Goal: Find specific page/section: Find specific page/section

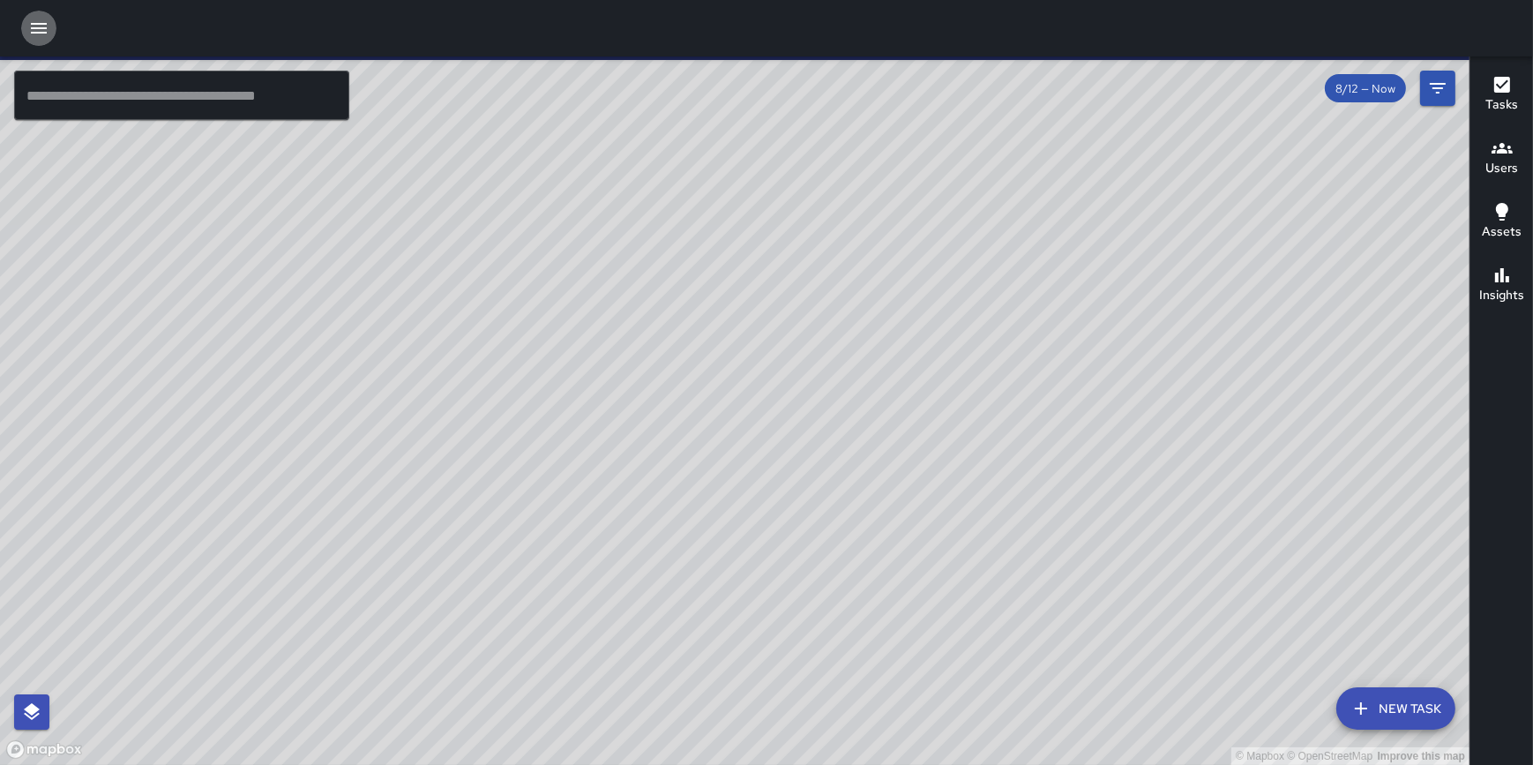
click at [47, 30] on icon "button" at bounding box center [38, 28] width 21 height 21
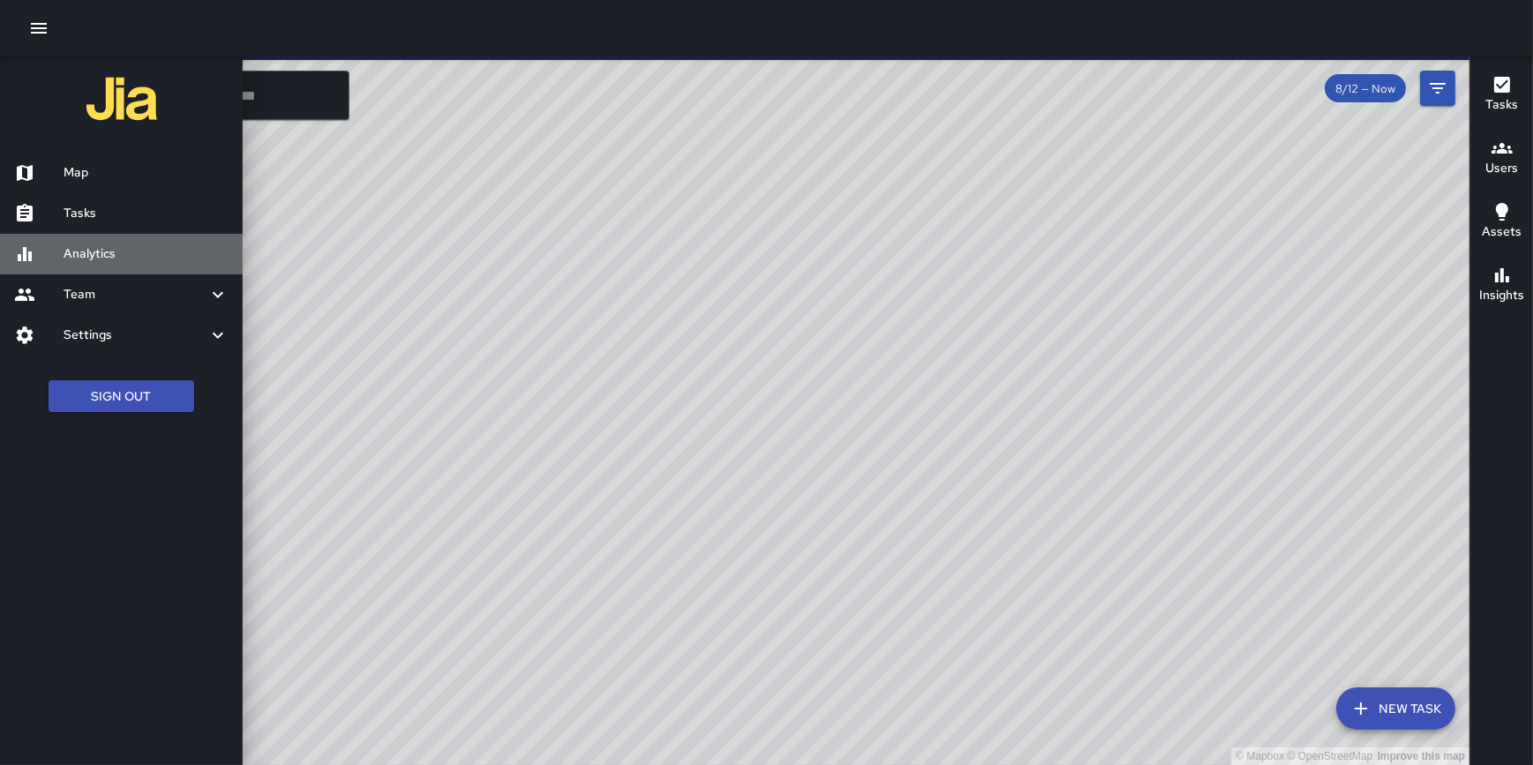
click at [107, 247] on h6 "Analytics" at bounding box center [146, 253] width 165 height 19
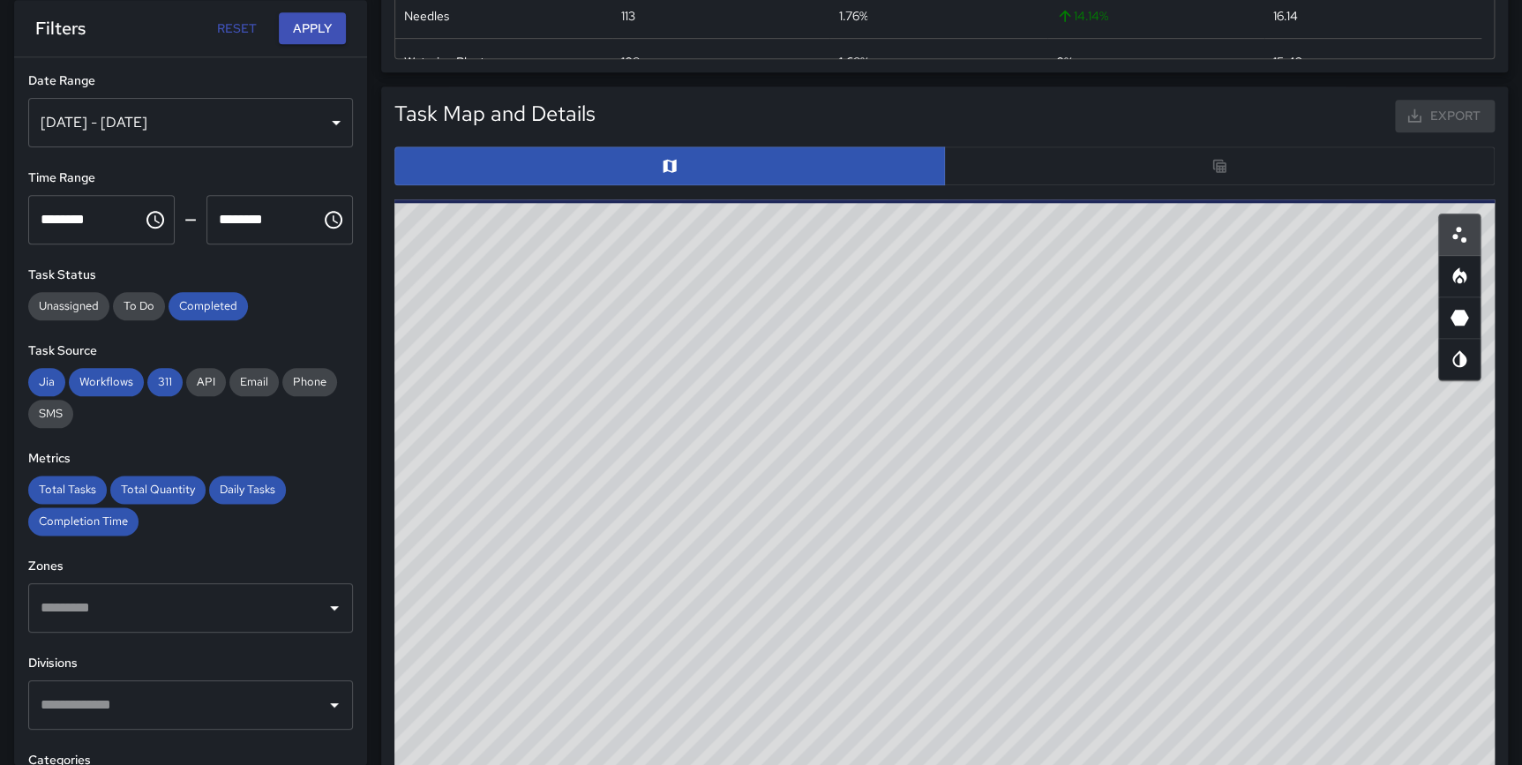
scroll to position [688, 0]
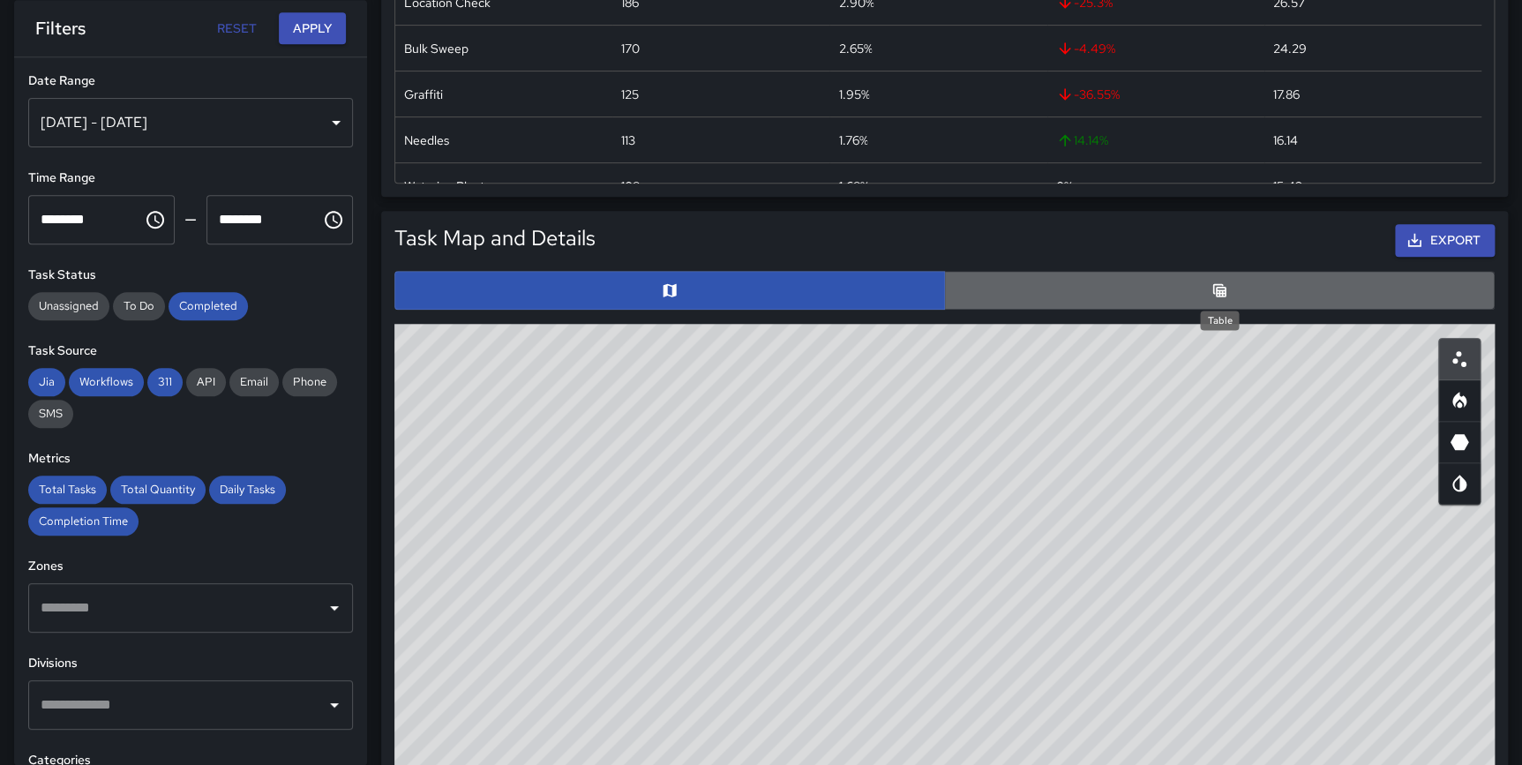
click at [1218, 281] on icon "Table" at bounding box center [1219, 290] width 18 height 18
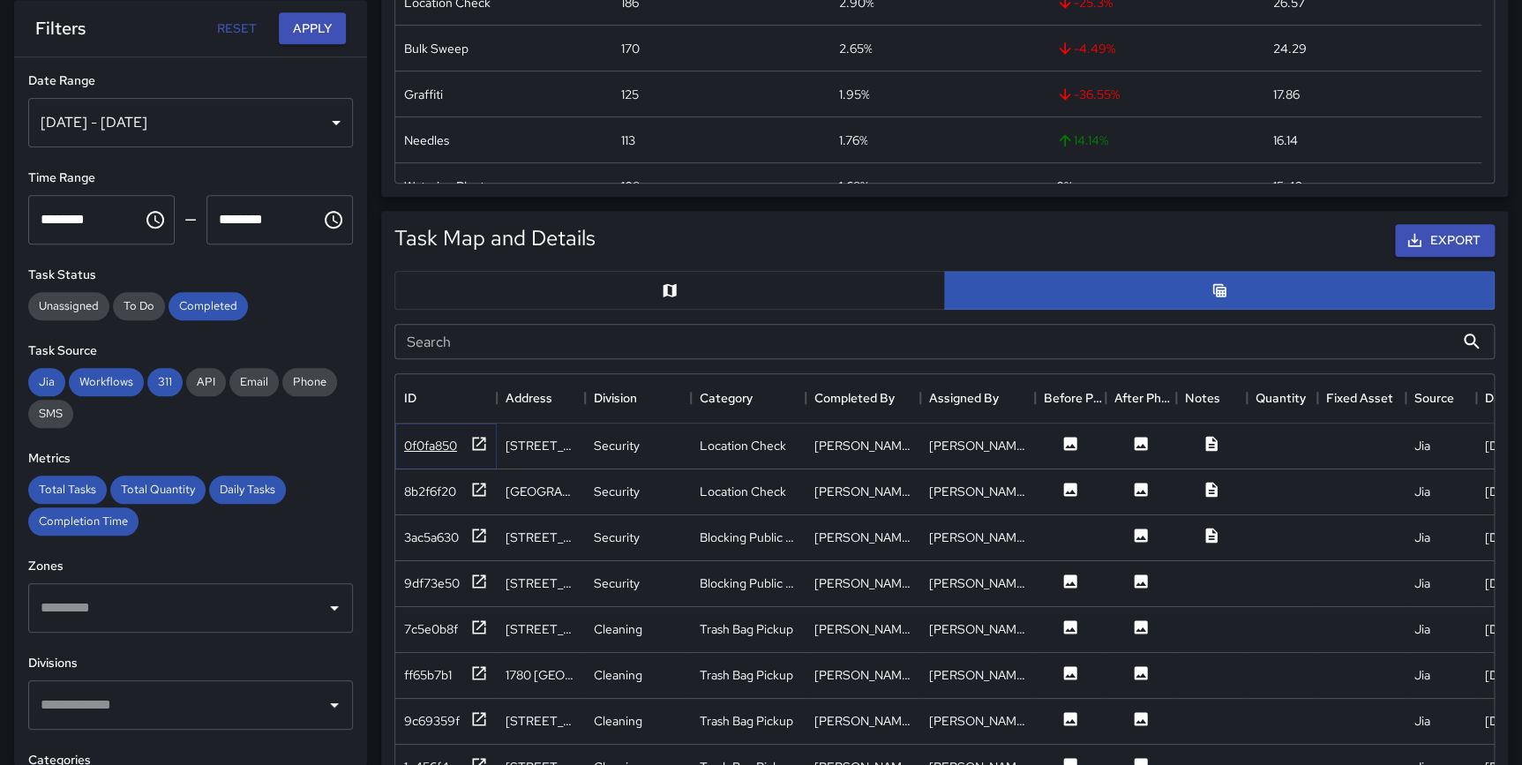
click at [484, 441] on icon at bounding box center [479, 444] width 18 height 18
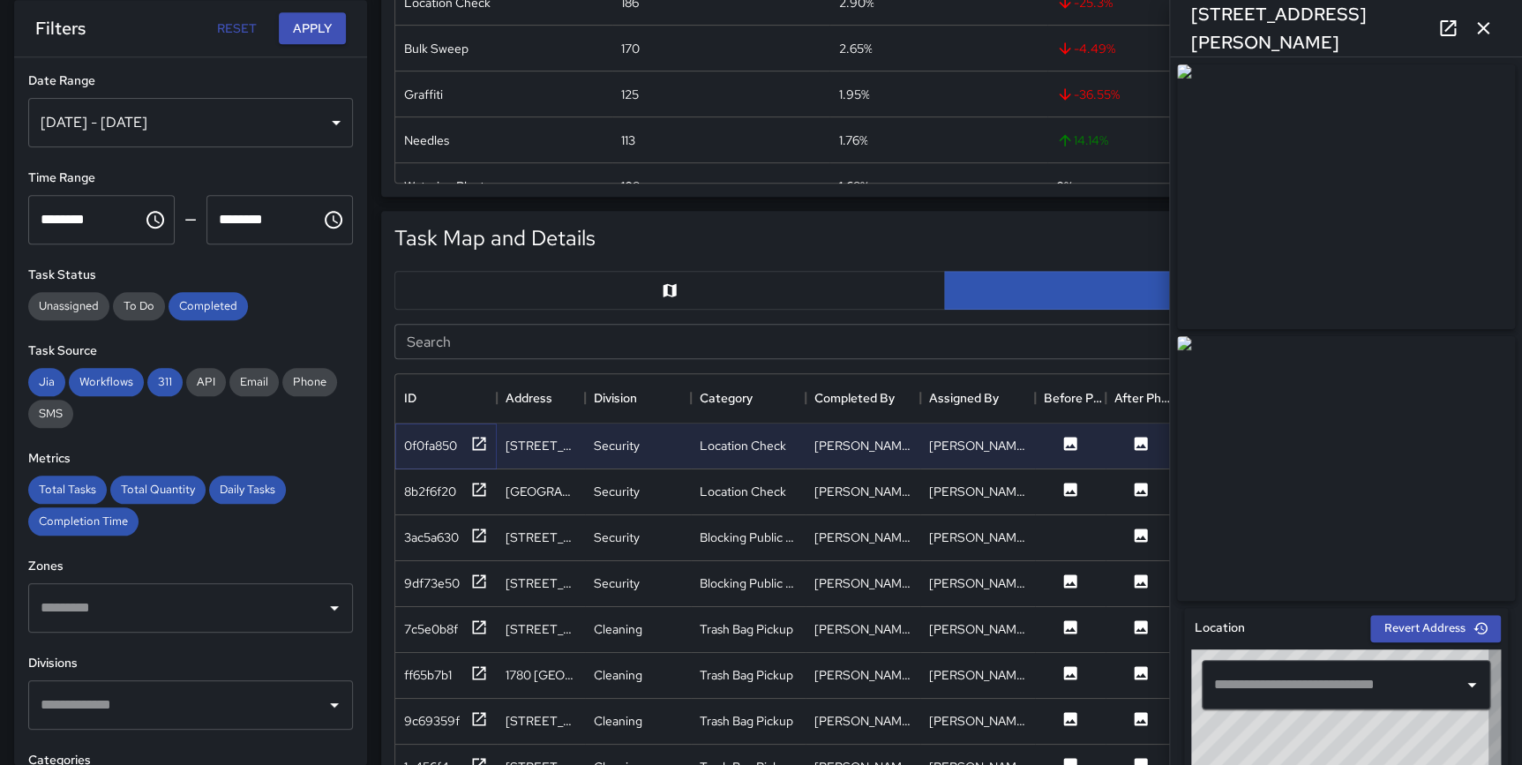
type input "**********"
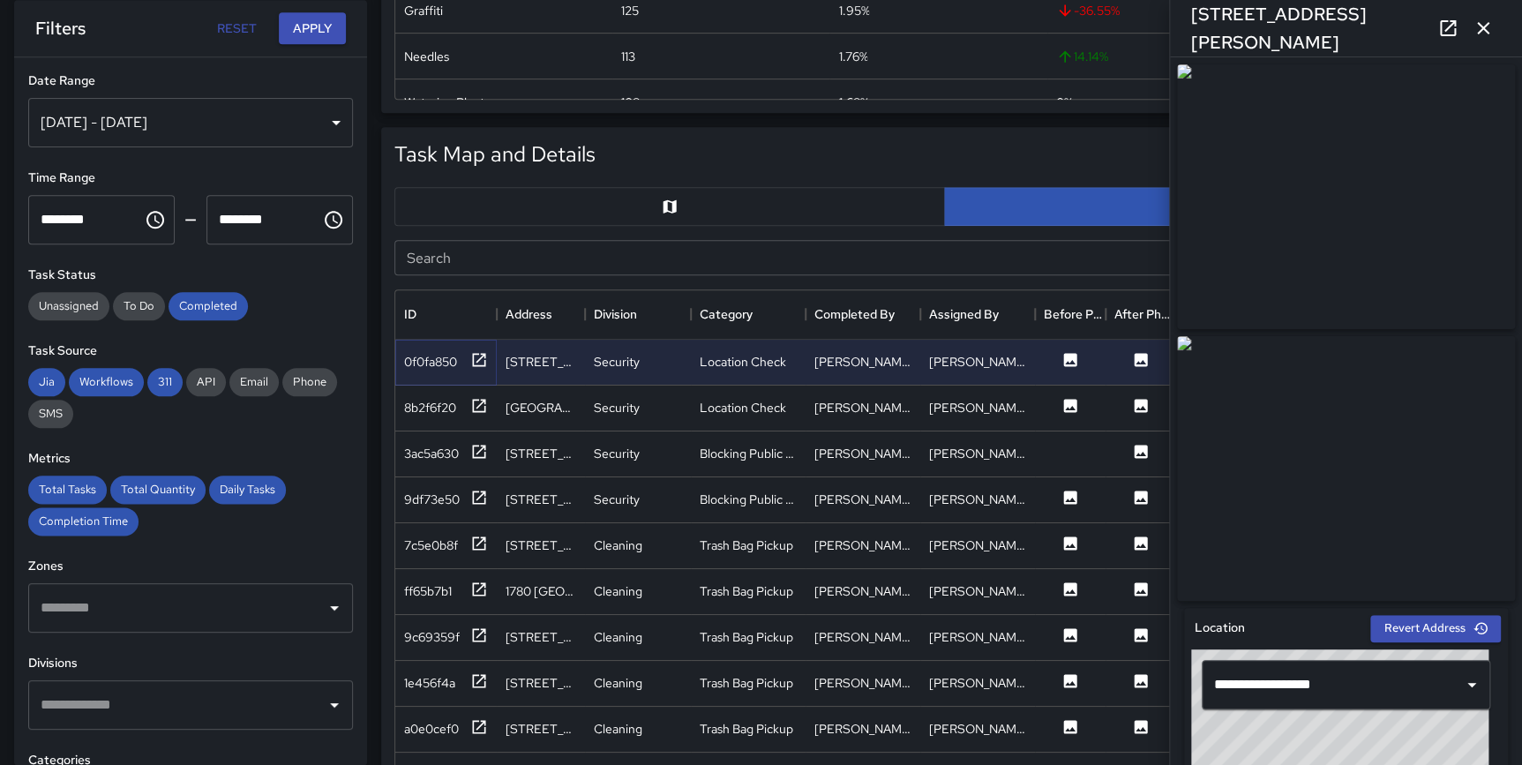
scroll to position [699, 0]
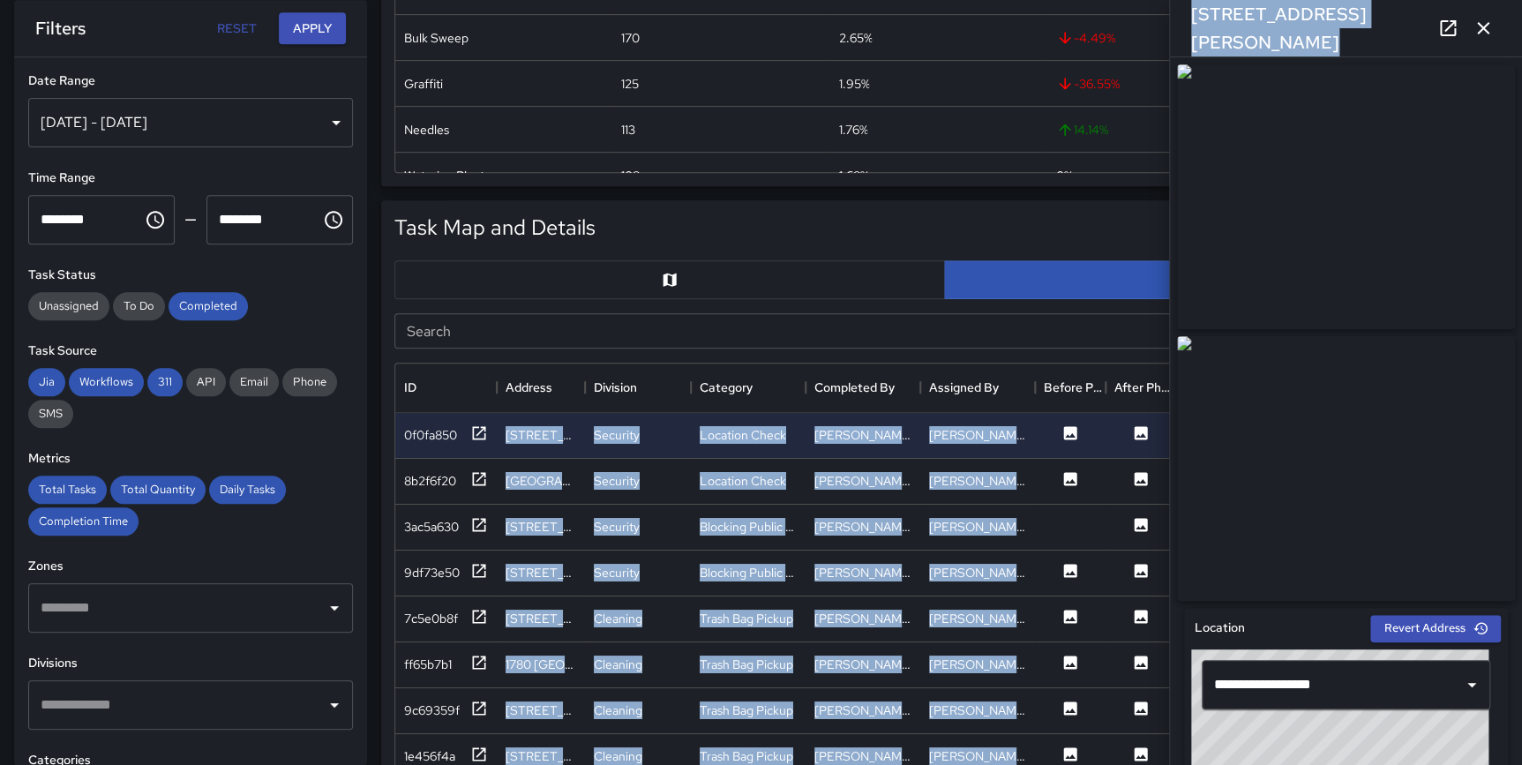
drag, startPoint x: 1509, startPoint y: 202, endPoint x: 1535, endPoint y: 501, distance: 300.2
click at [1522, 501] on html "**********" at bounding box center [761, 532] width 1522 height 2463
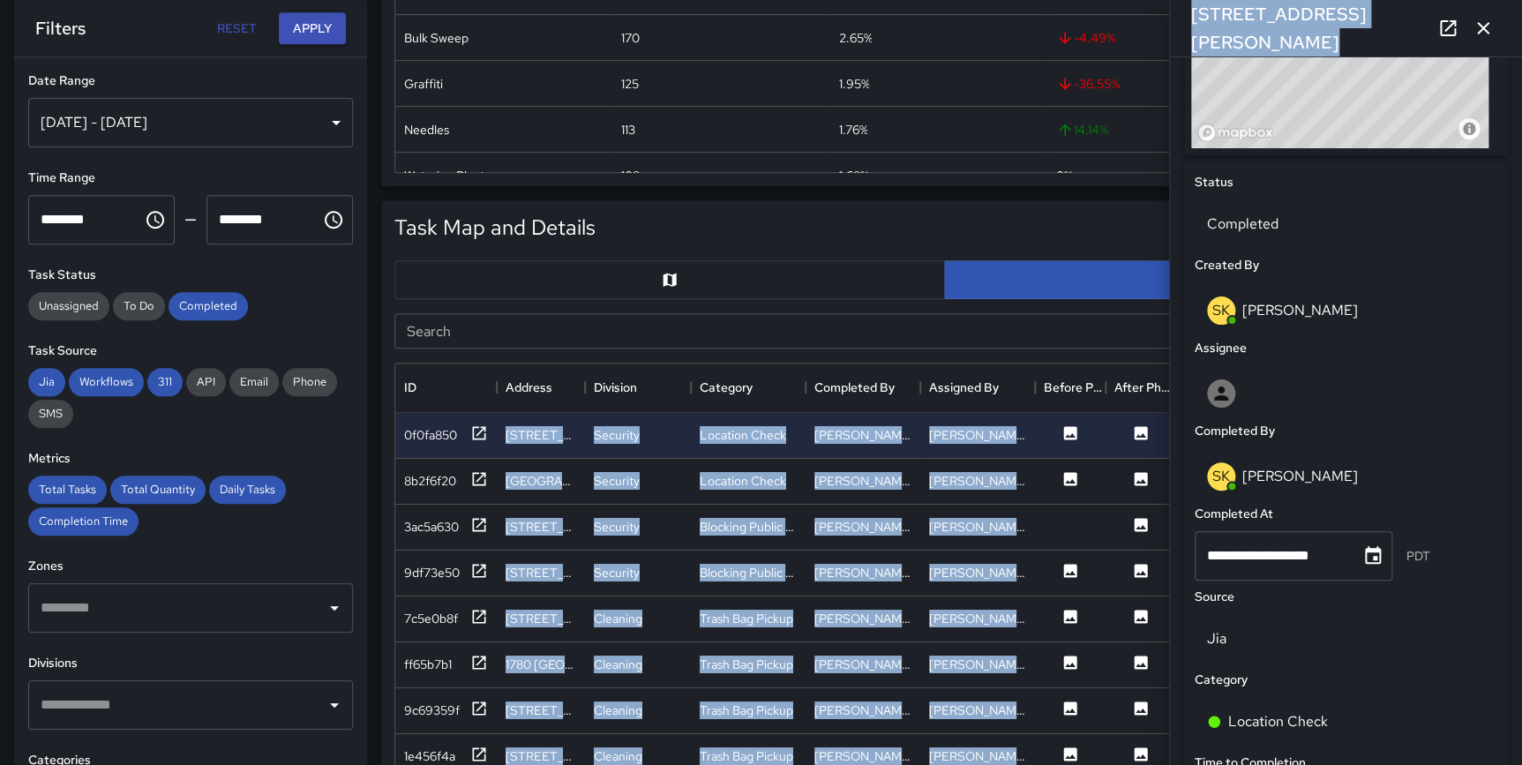
scroll to position [797, 0]
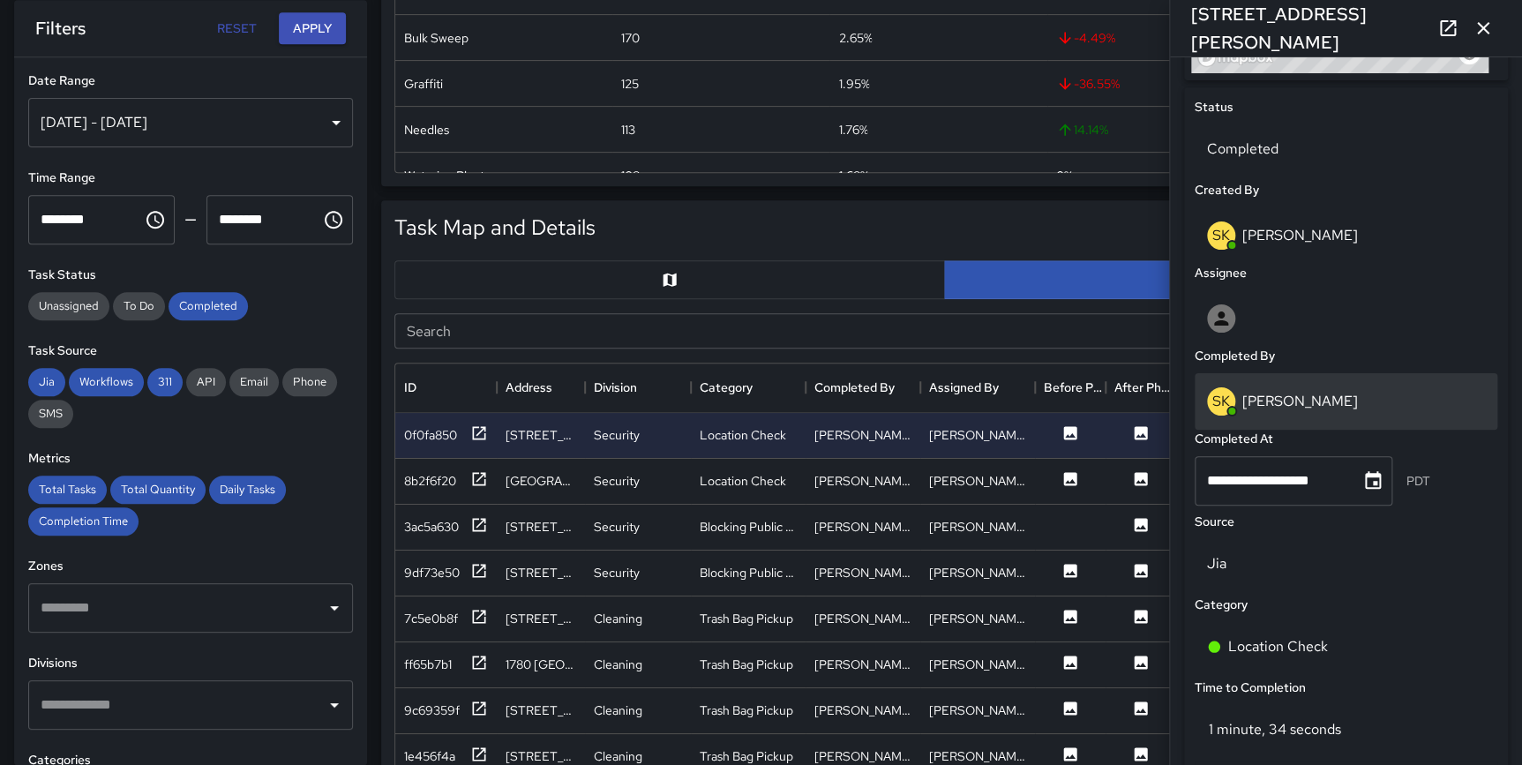
click at [1281, 399] on p "[PERSON_NAME]" at bounding box center [1300, 401] width 116 height 19
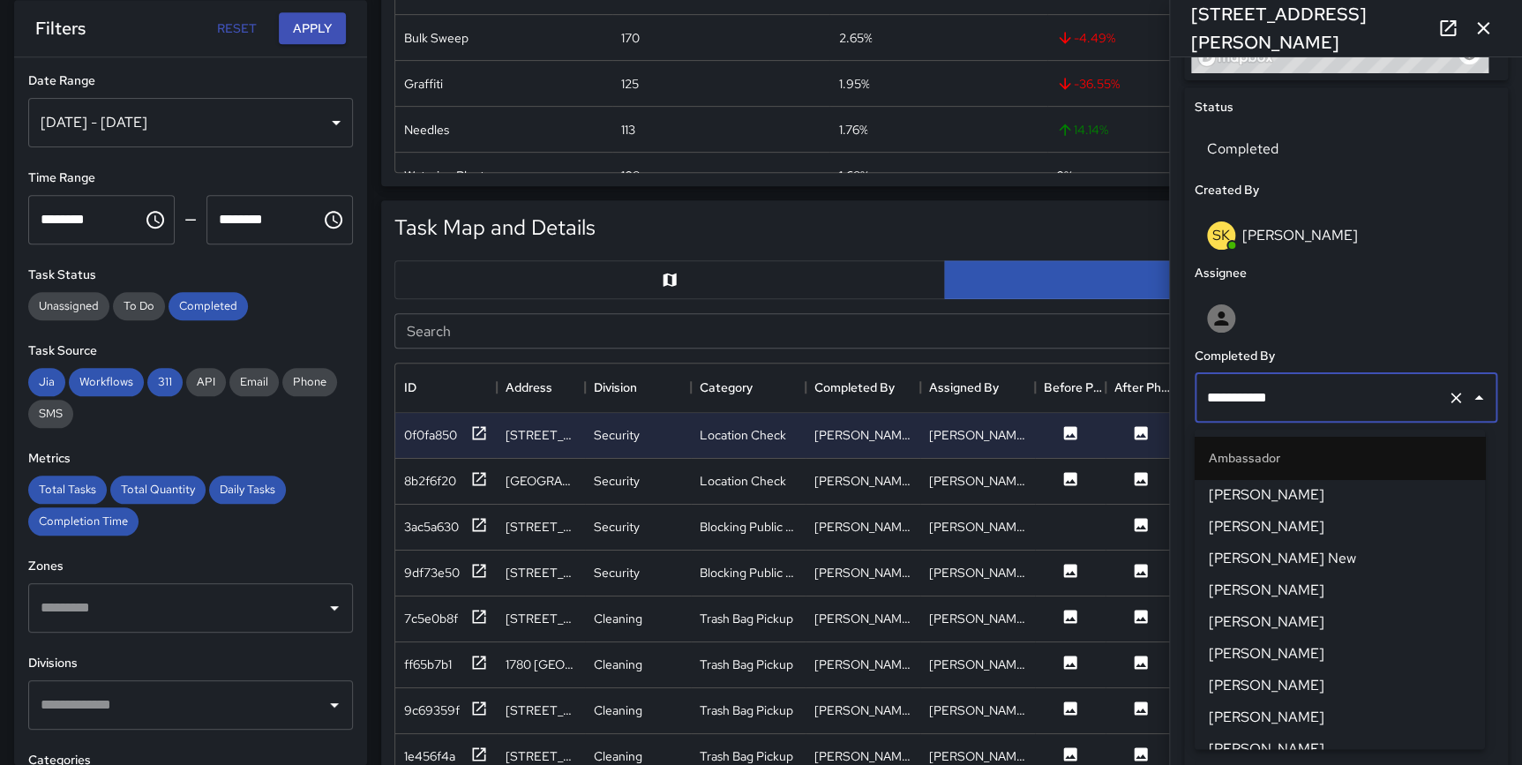
scroll to position [1580, 0]
click at [1496, 323] on div "**********" at bounding box center [1346, 431] width 338 height 1254
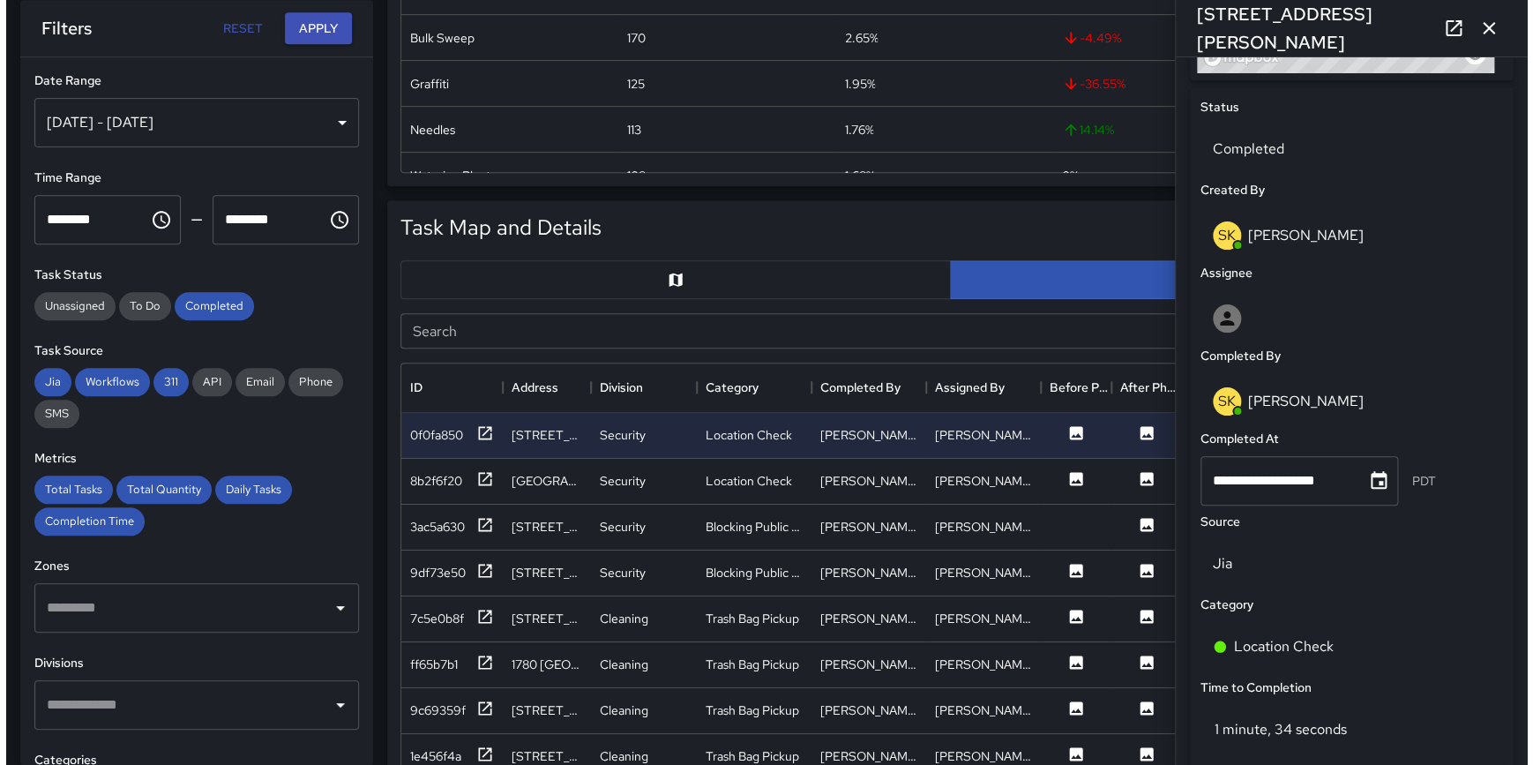
scroll to position [0, 0]
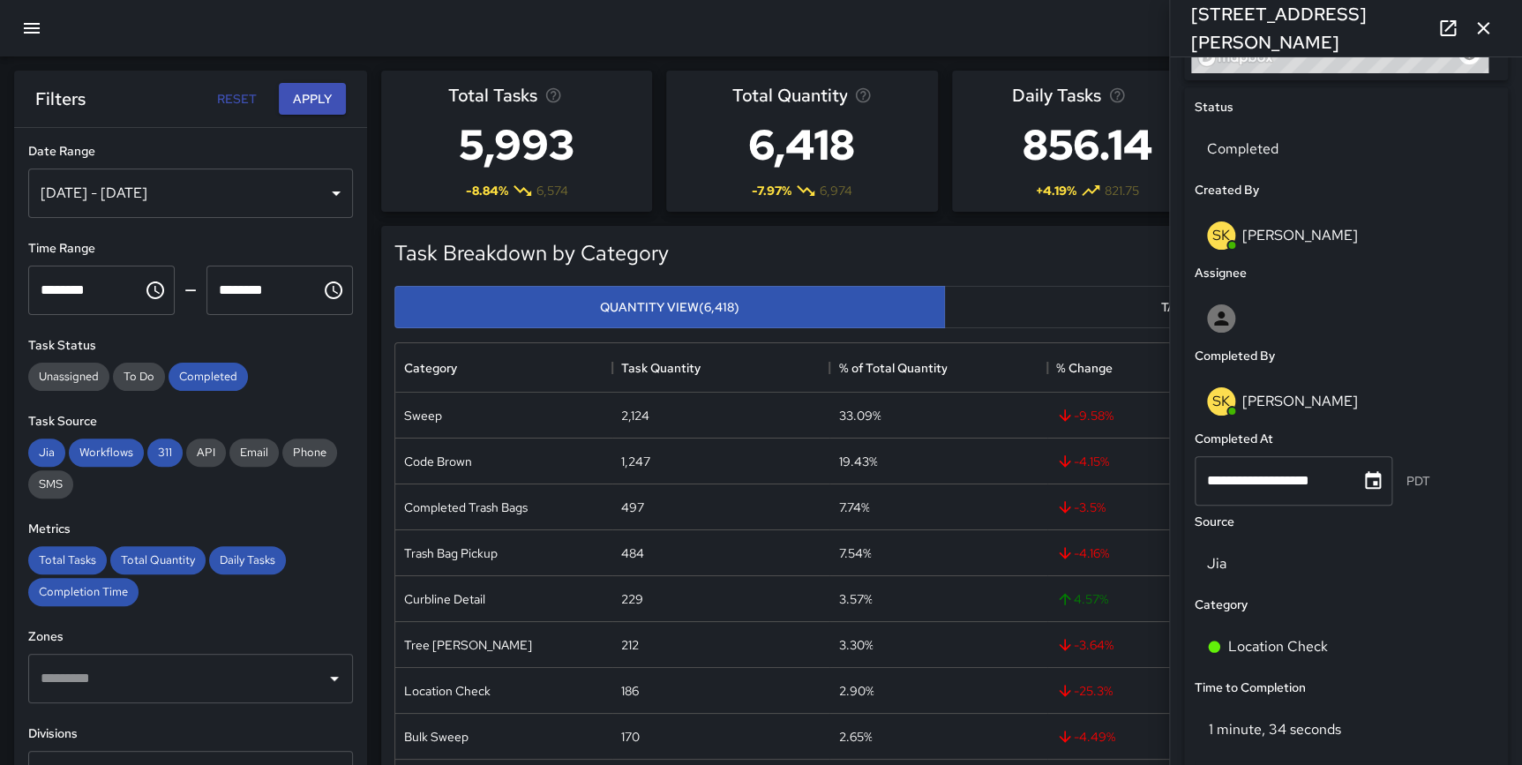
click at [29, 22] on icon "button" at bounding box center [31, 28] width 21 height 21
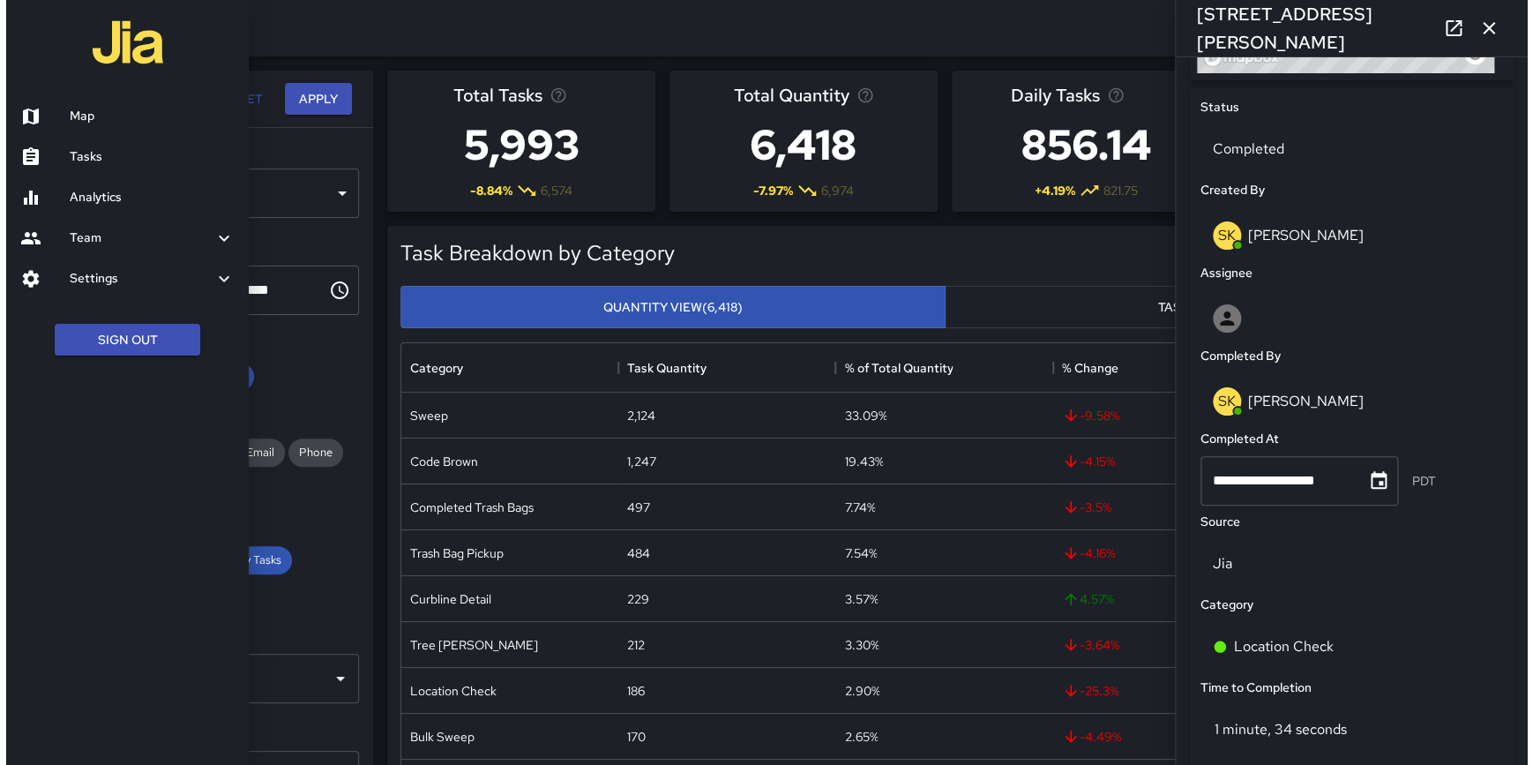
scroll to position [645, 1086]
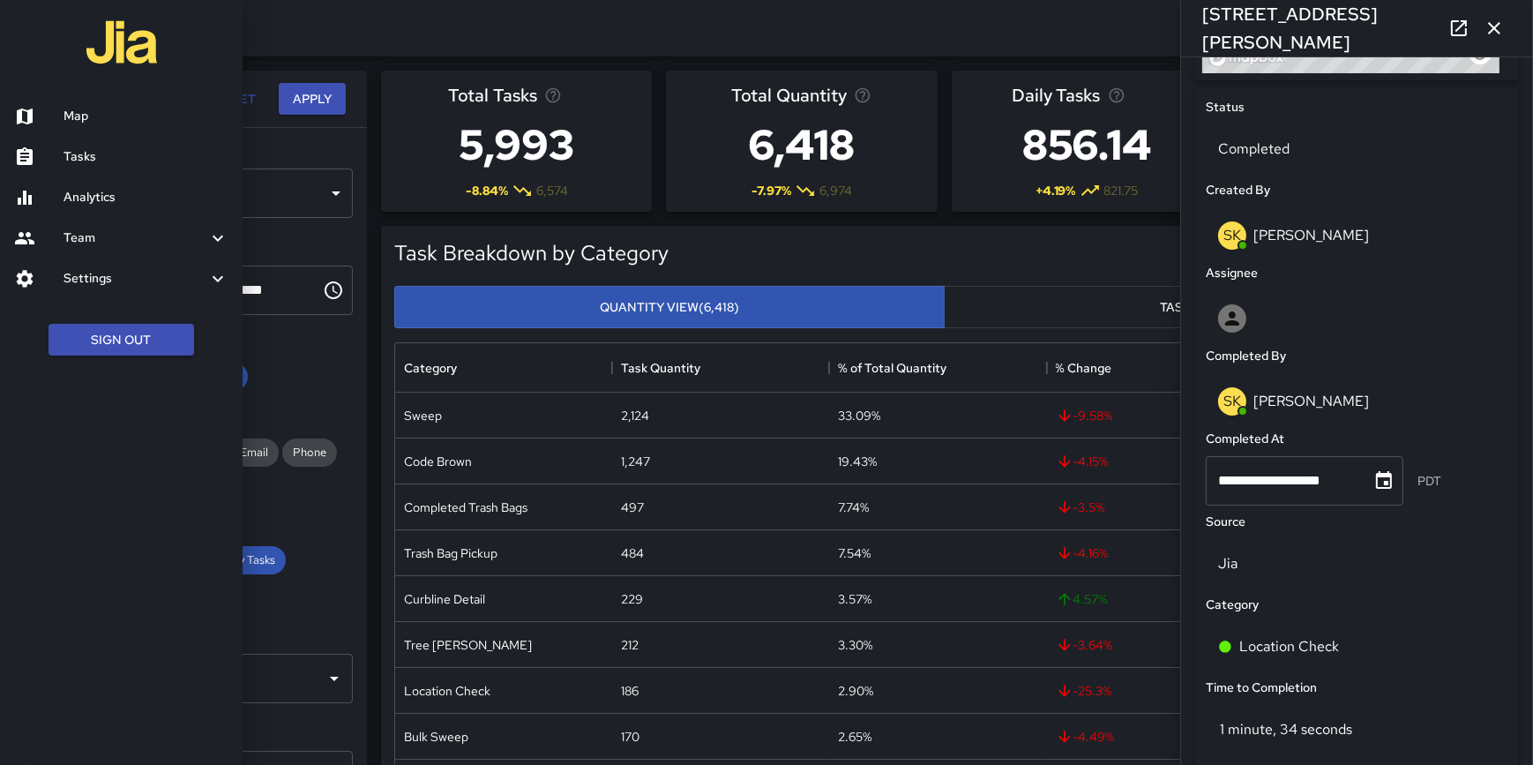
click at [71, 107] on h6 "Map" at bounding box center [146, 116] width 165 height 19
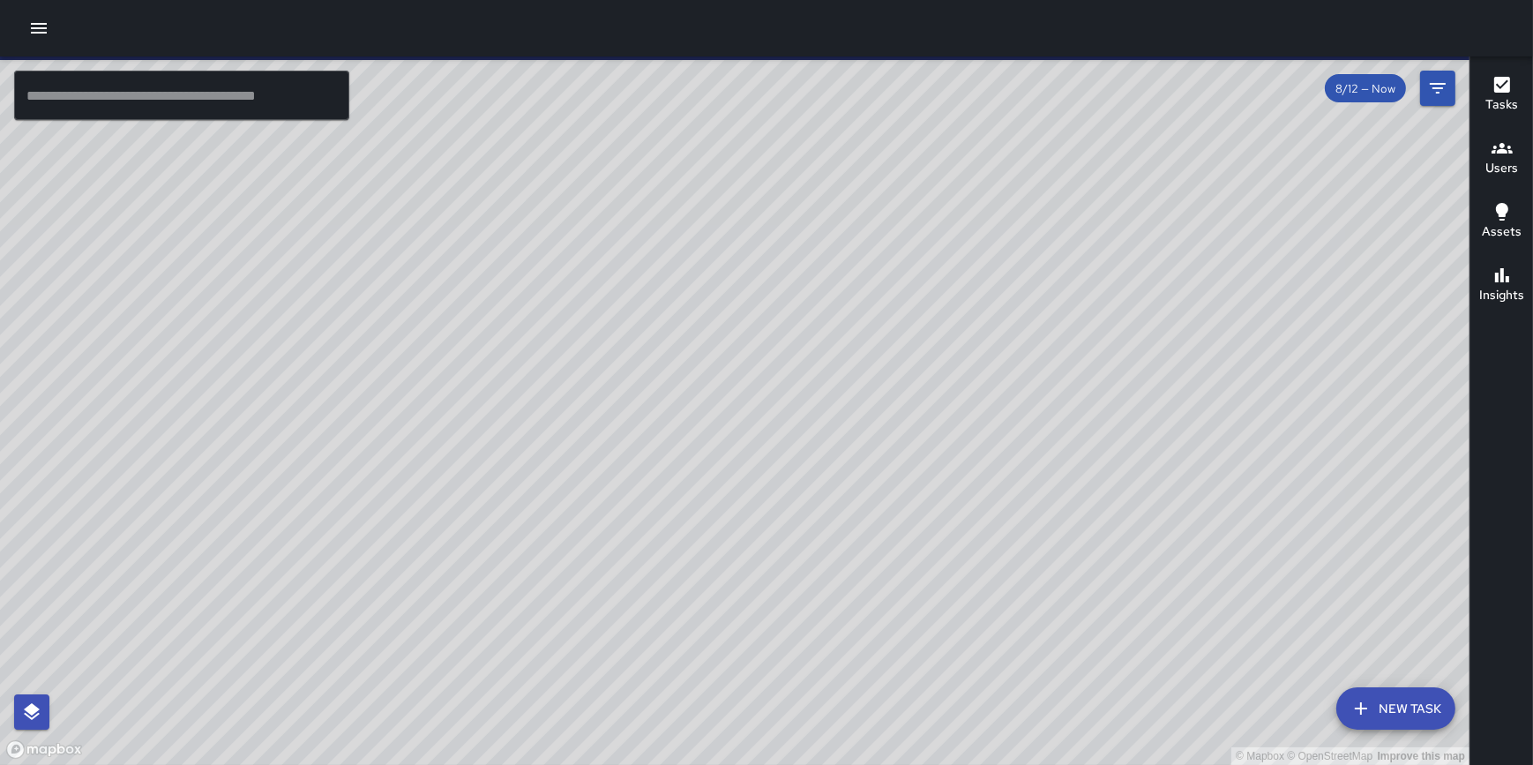
click at [1387, 719] on button "New Task" at bounding box center [1395, 708] width 119 height 42
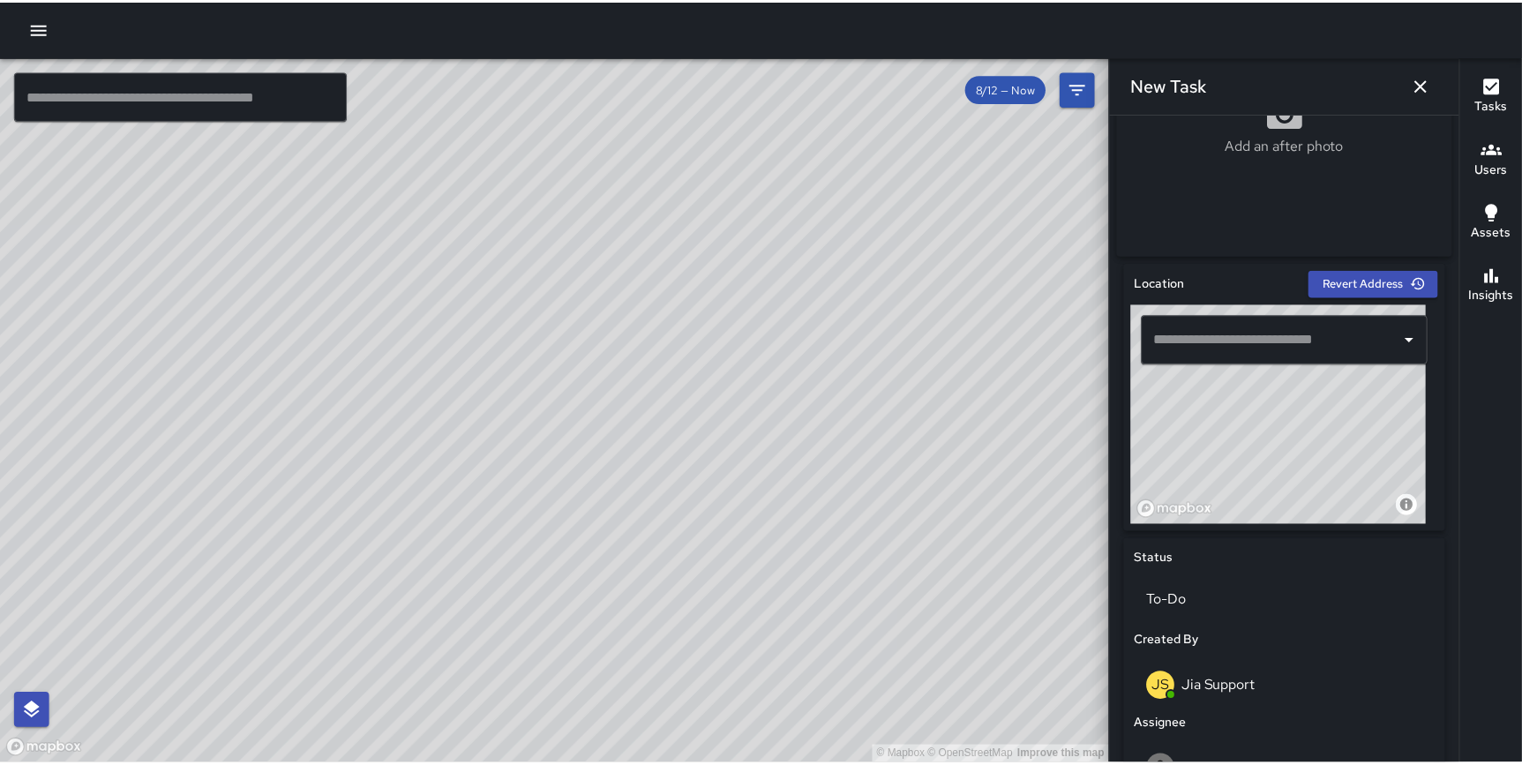
scroll to position [806, 0]
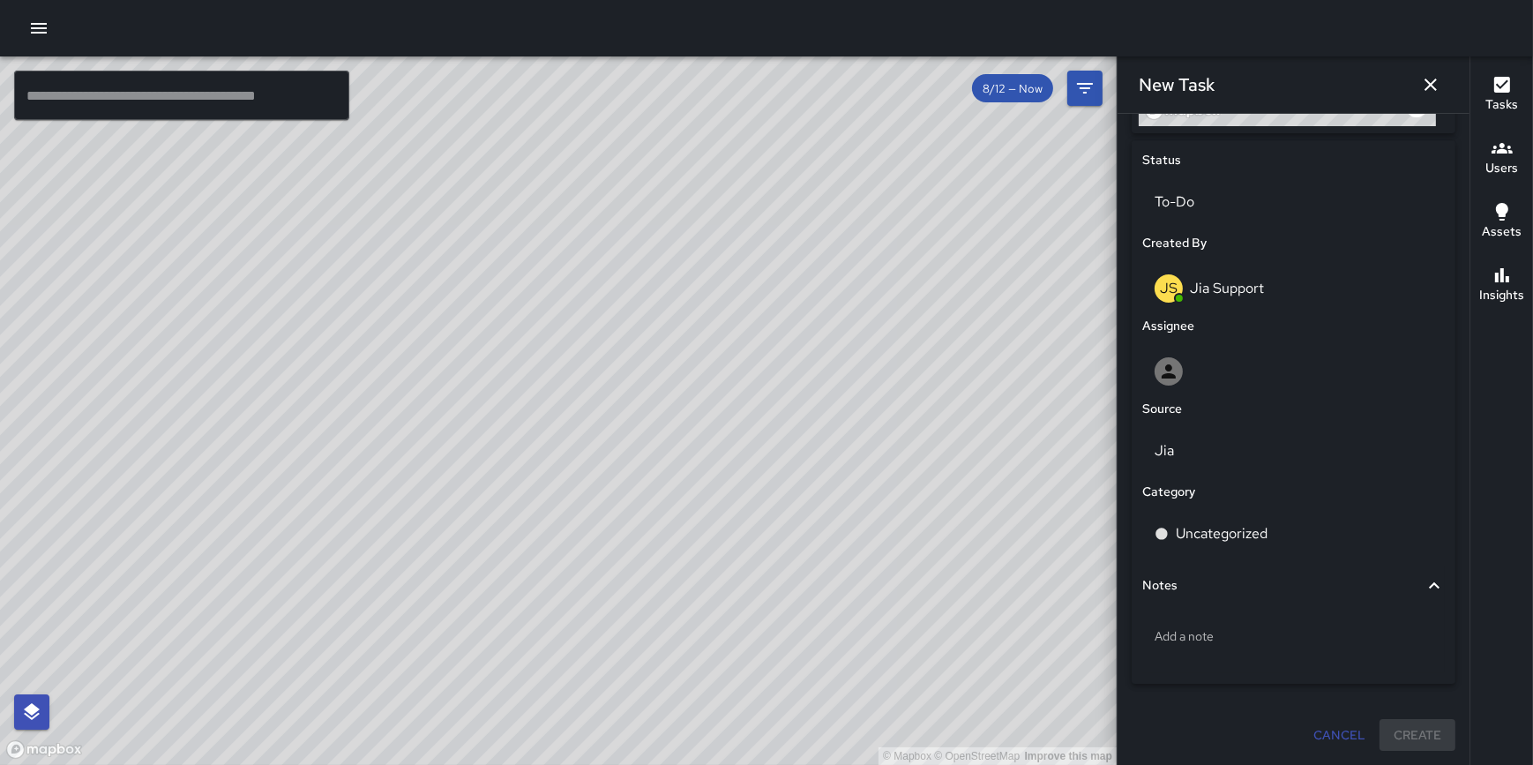
click at [44, 21] on icon "button" at bounding box center [38, 28] width 21 height 21
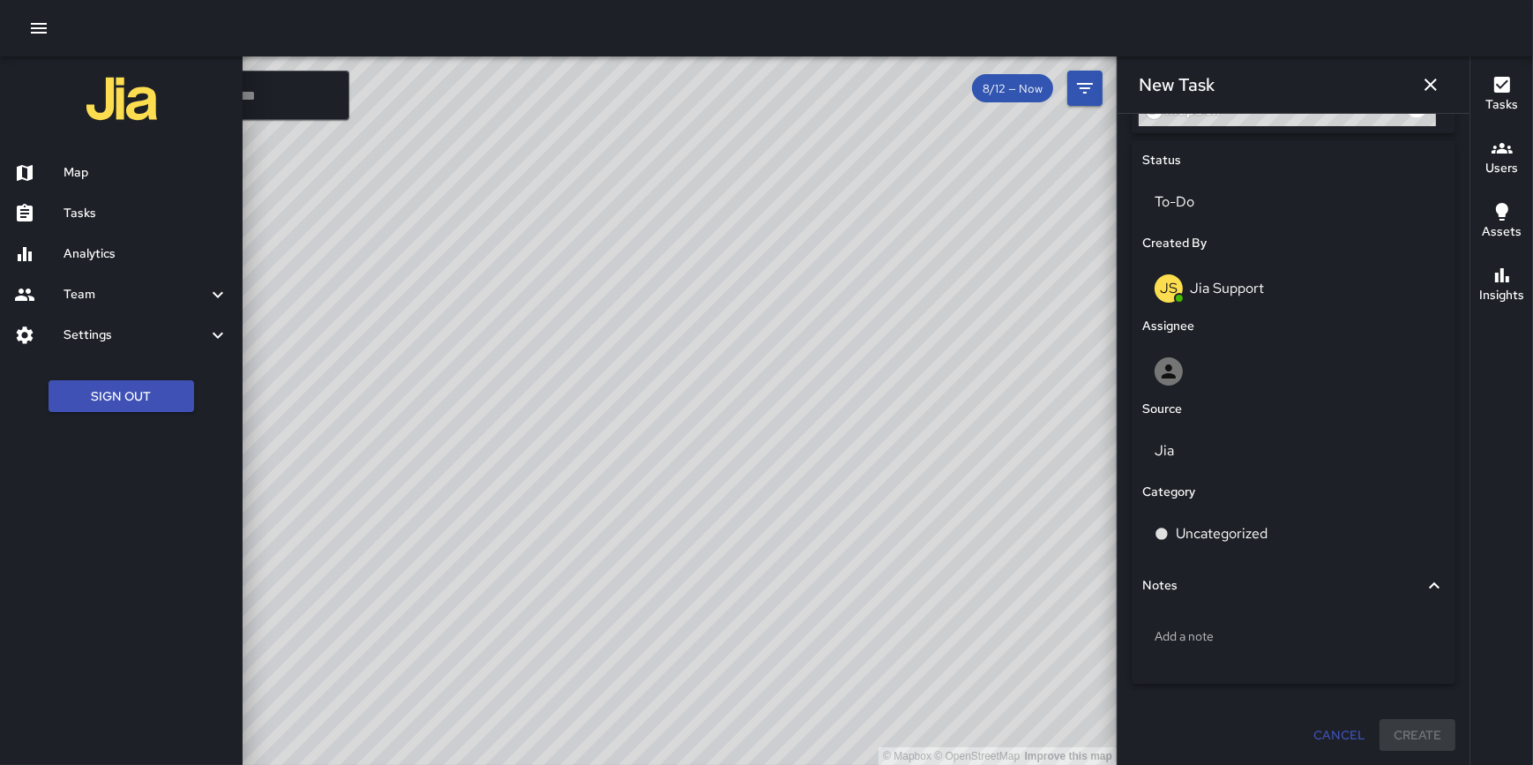
click at [83, 248] on h6 "Analytics" at bounding box center [146, 253] width 165 height 19
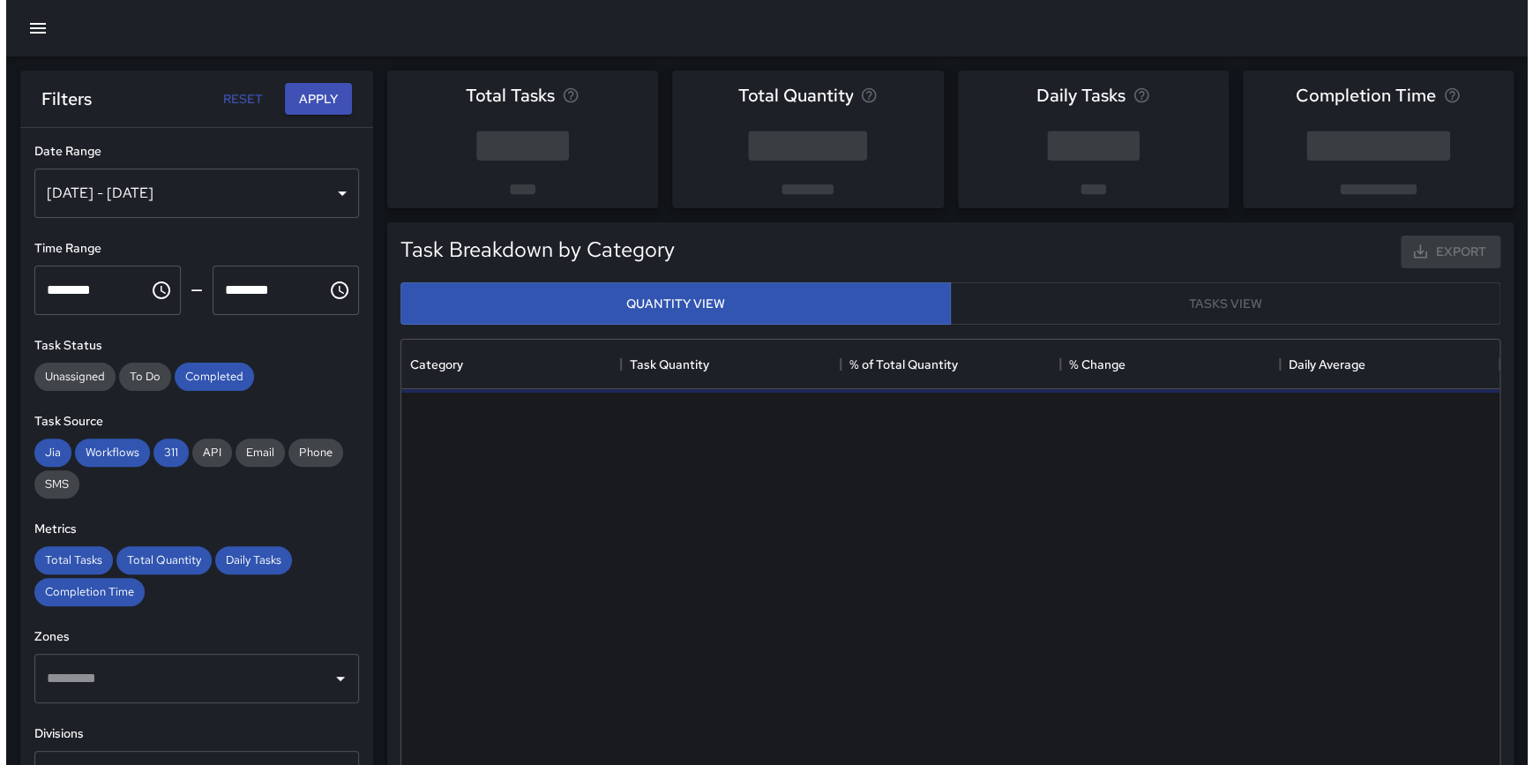
scroll to position [515, 1085]
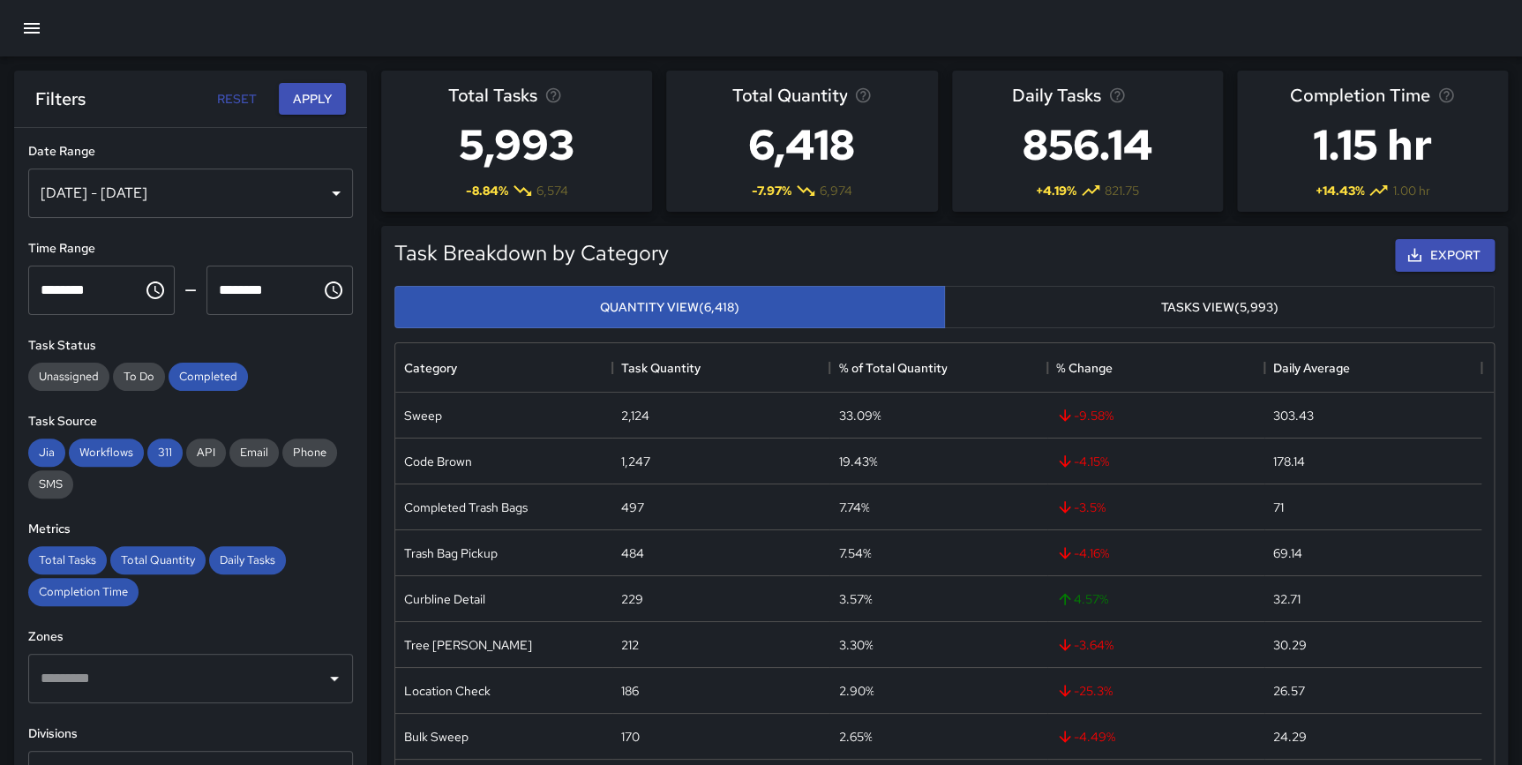
click at [39, 23] on icon "button" at bounding box center [32, 28] width 16 height 11
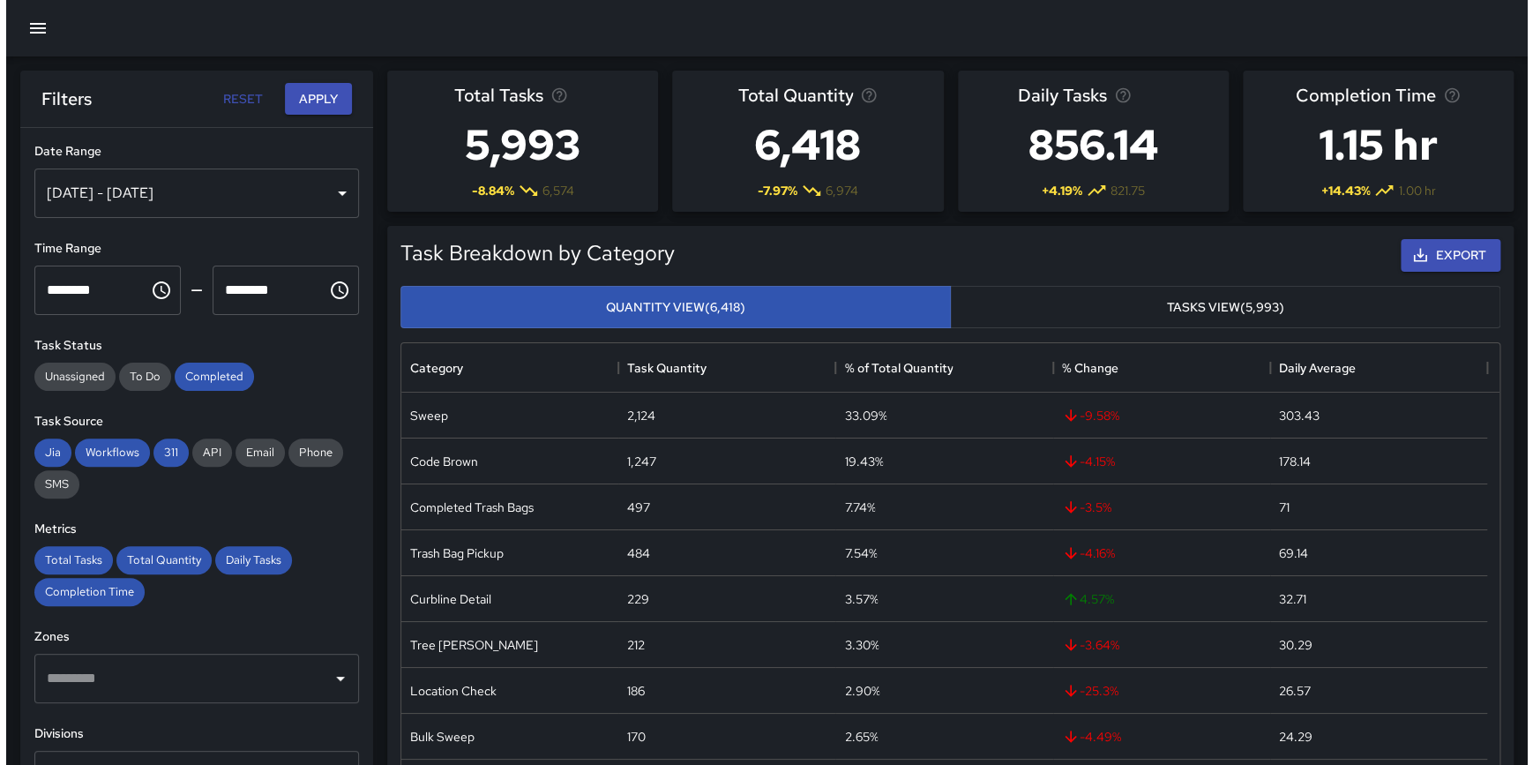
scroll to position [515, 1086]
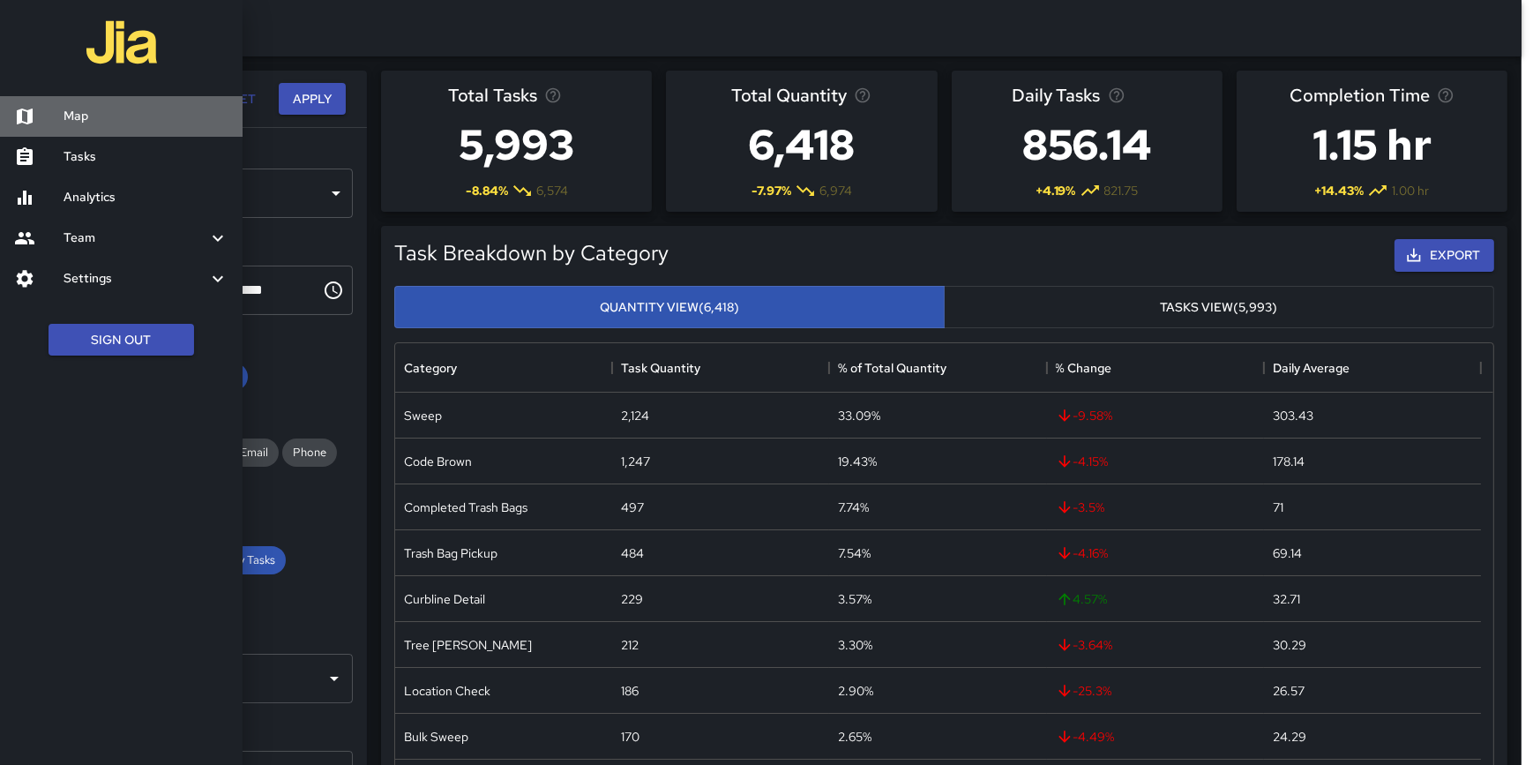
click at [65, 116] on h6 "Map" at bounding box center [146, 116] width 165 height 19
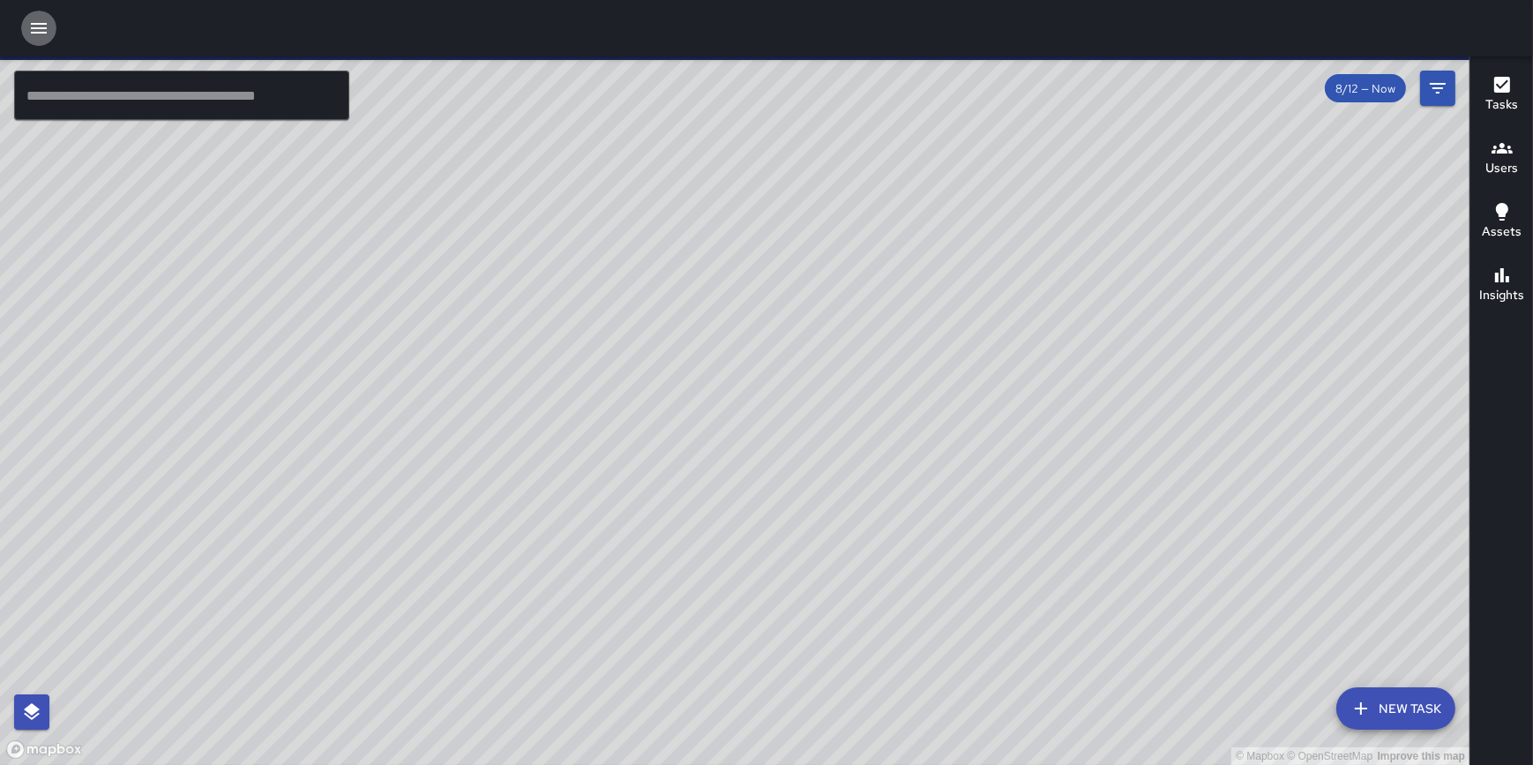
click at [31, 26] on icon "button" at bounding box center [38, 28] width 21 height 21
